Goal: Task Accomplishment & Management: Use online tool/utility

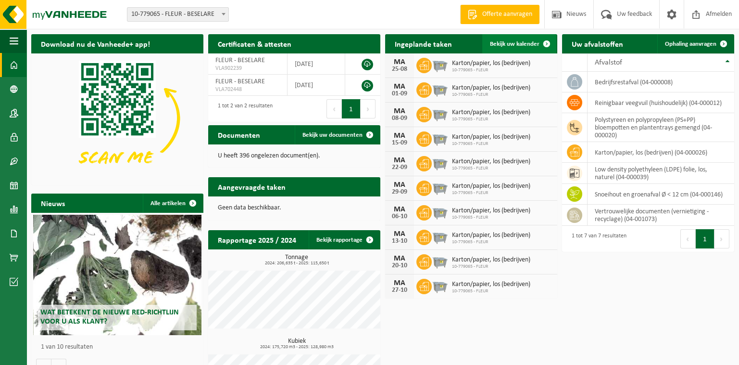
click at [536, 43] on span "Bekijk uw kalender" at bounding box center [515, 44] width 50 height 6
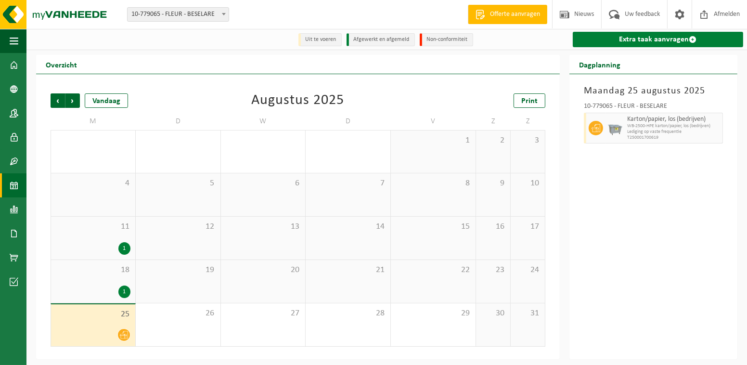
click at [684, 40] on link "Extra taak aanvragen" at bounding box center [658, 39] width 170 height 15
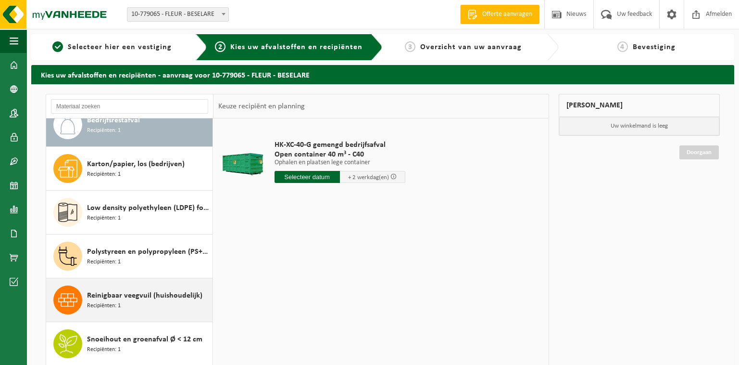
scroll to position [103, 0]
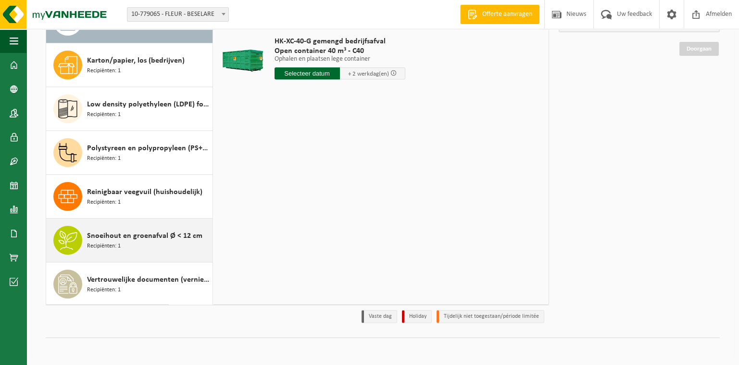
click at [146, 234] on span "Snoeihout en groenafval Ø < 12 cm" at bounding box center [144, 236] width 115 height 12
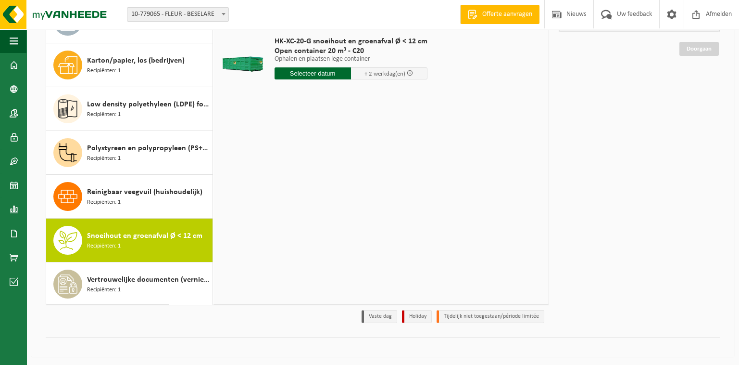
click at [316, 72] on input "text" at bounding box center [313, 73] width 76 height 12
click at [299, 189] on div "26" at bounding box center [300, 188] width 17 height 15
type input "Van 2025-08-26"
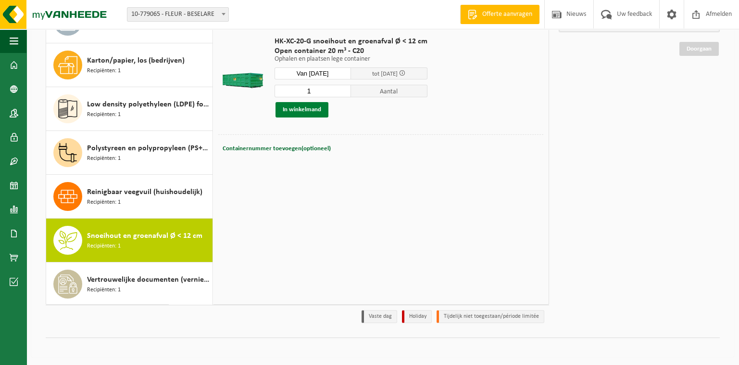
click at [296, 109] on button "In winkelmand" at bounding box center [302, 109] width 53 height 15
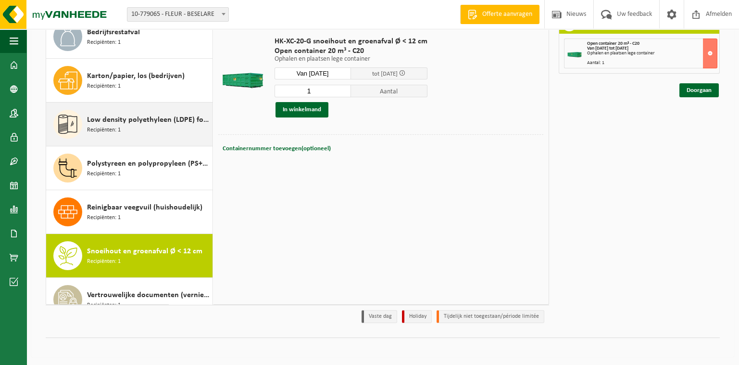
scroll to position [0, 0]
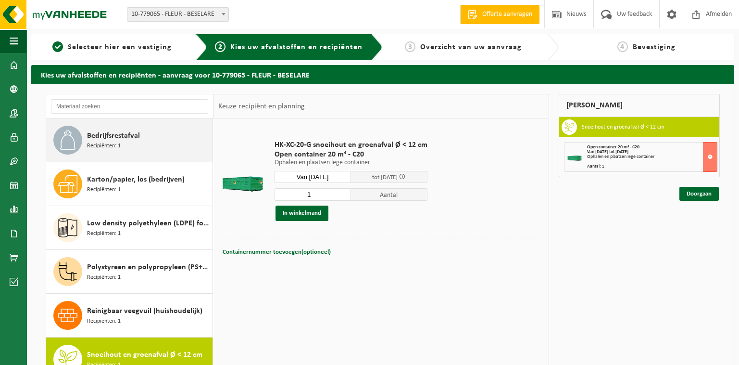
click at [105, 137] on span "Bedrijfsrestafval" at bounding box center [113, 136] width 53 height 12
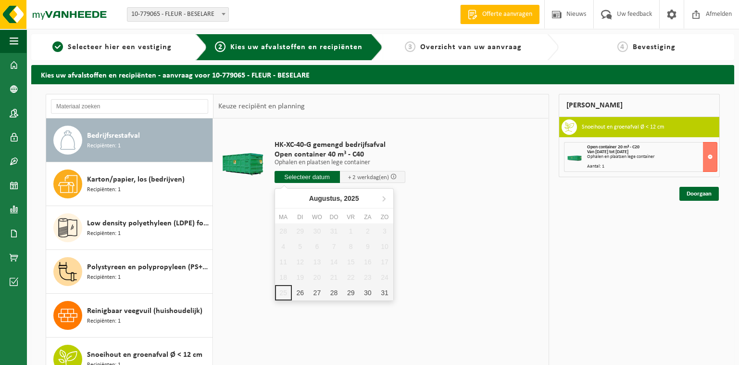
click at [294, 176] on input "text" at bounding box center [307, 177] width 65 height 12
click at [302, 291] on div "26" at bounding box center [300, 292] width 17 height 15
type input "Van 2025-08-26"
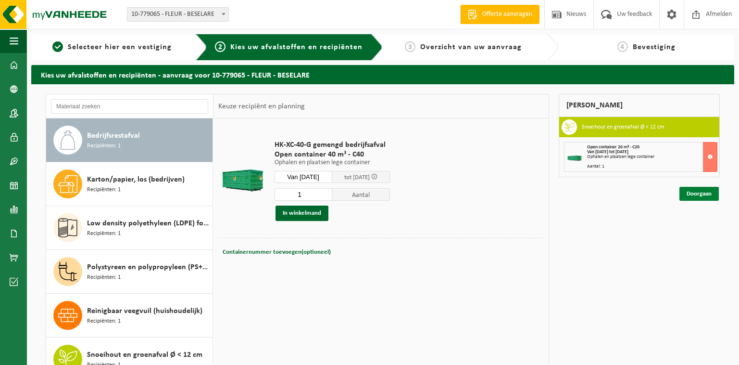
click at [699, 197] on link "Doorgaan" at bounding box center [699, 194] width 39 height 14
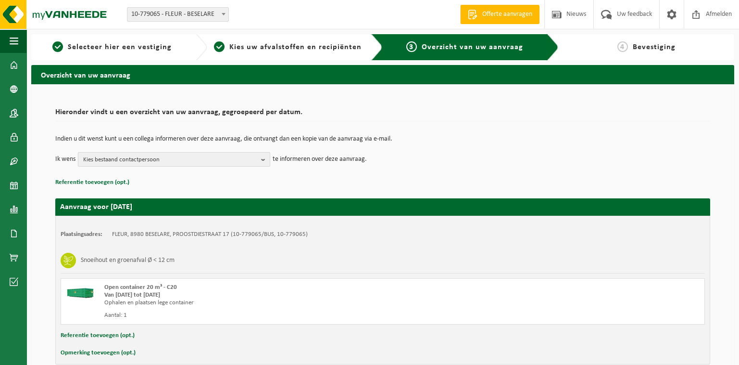
click at [266, 159] on b "button" at bounding box center [265, 159] width 9 height 13
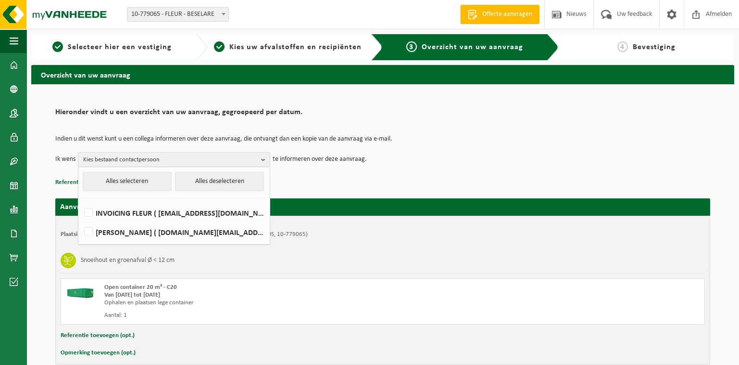
click at [266, 159] on b "button" at bounding box center [265, 160] width 9 height 14
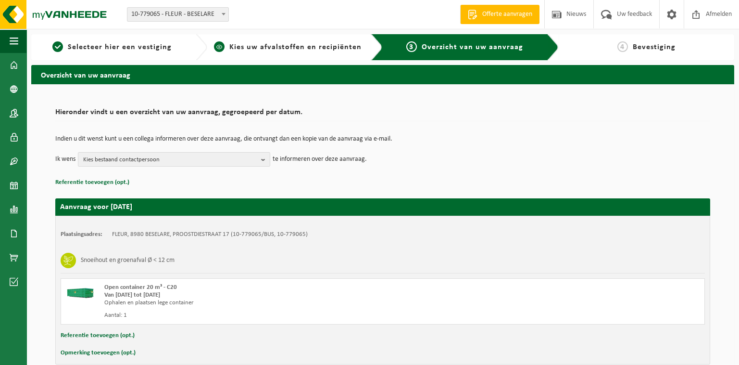
click at [288, 48] on span "Kies uw afvalstoffen en recipiënten" at bounding box center [295, 47] width 132 height 8
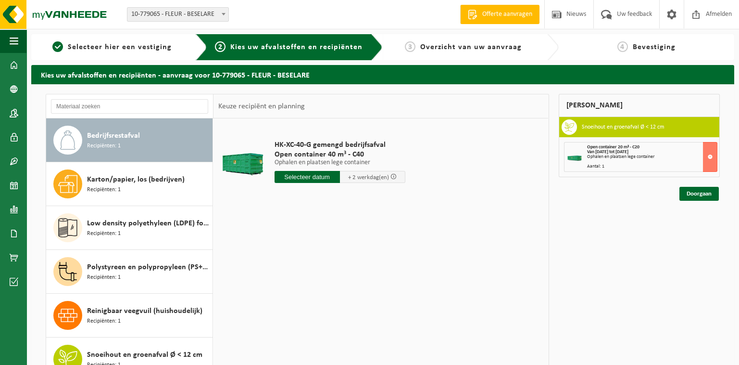
click at [287, 177] on input "text" at bounding box center [307, 177] width 65 height 12
click at [300, 290] on div "26" at bounding box center [300, 292] width 17 height 15
type input "Van 2025-08-26"
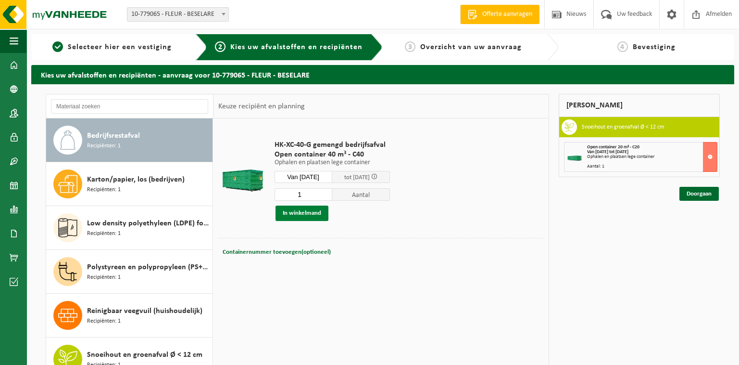
click at [298, 217] on button "In winkelmand" at bounding box center [302, 212] width 53 height 15
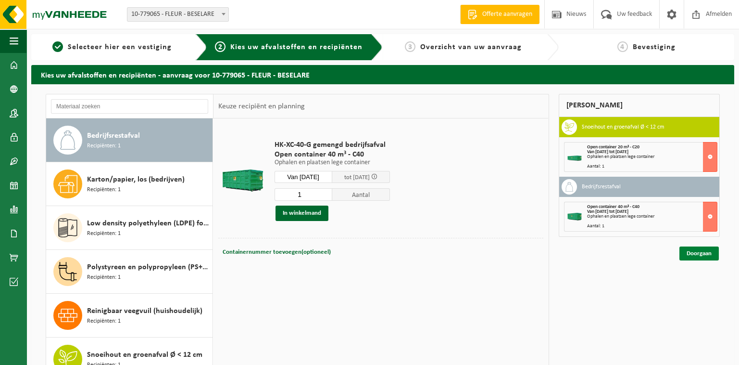
click at [705, 250] on link "Doorgaan" at bounding box center [699, 253] width 39 height 14
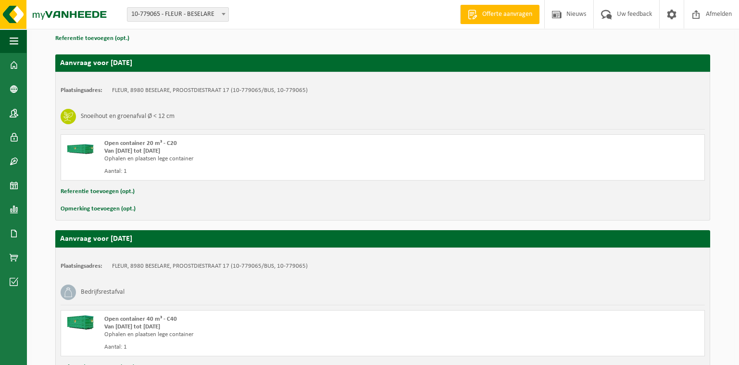
scroll to position [221, 0]
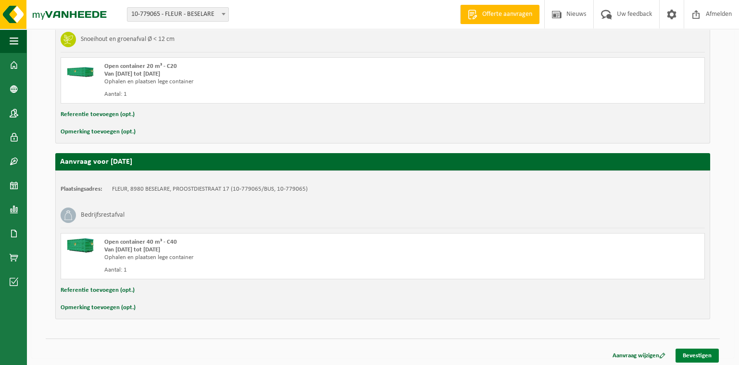
click at [706, 355] on link "Bevestigen" at bounding box center [697, 355] width 43 height 14
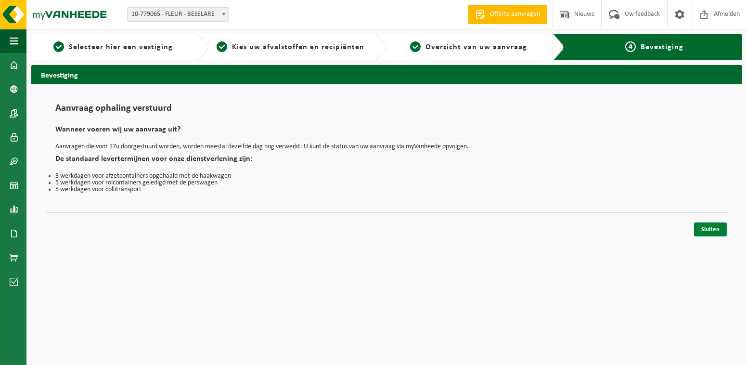
click at [703, 226] on link "Sluiten" at bounding box center [710, 229] width 33 height 14
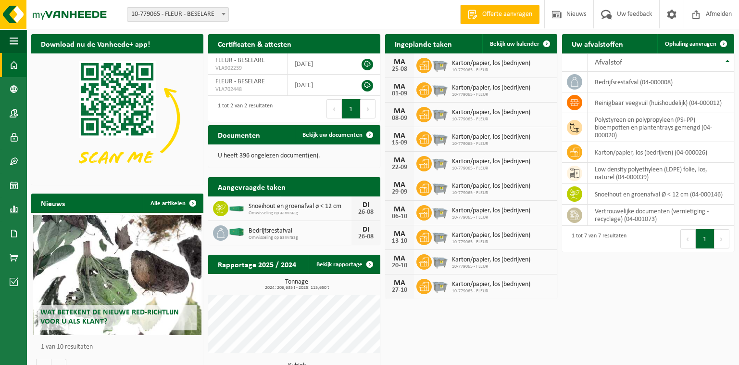
scroll to position [81, 0]
